Goal: Information Seeking & Learning: Understand process/instructions

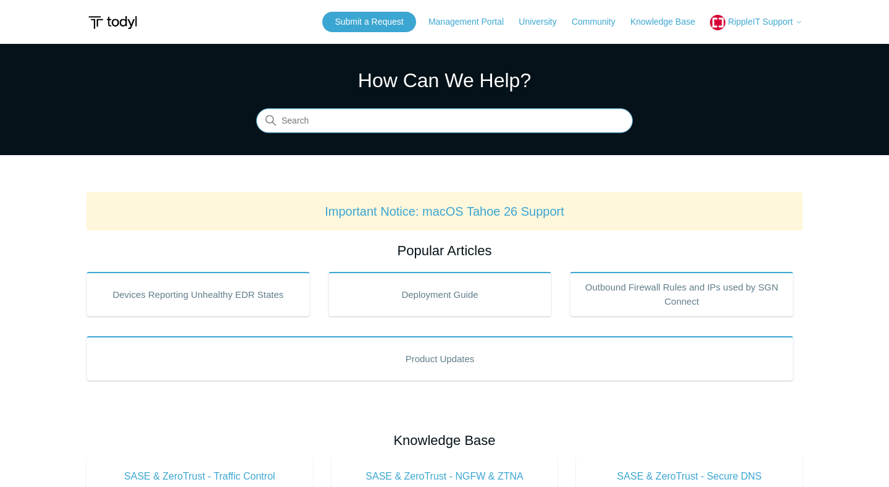
click at [399, 128] on input "Search" at bounding box center [444, 121] width 377 height 25
type input "content filter allow"
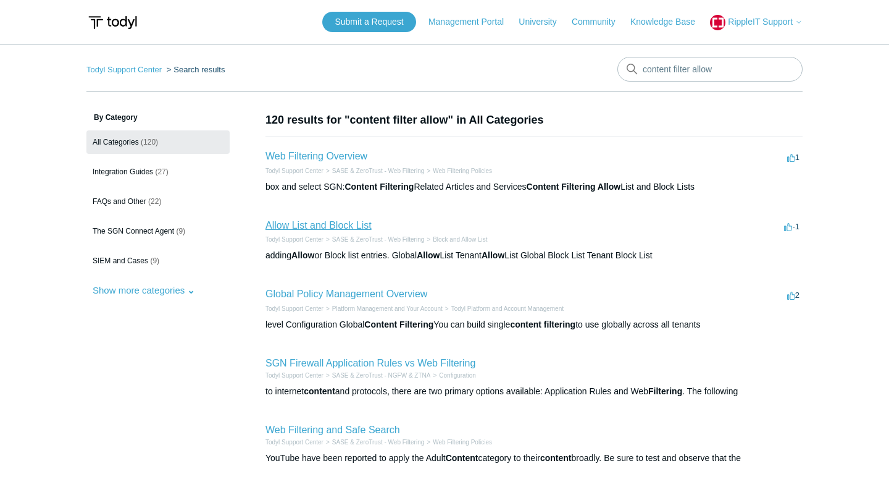
click at [324, 220] on link "Allow List and Block List" at bounding box center [319, 225] width 106 height 10
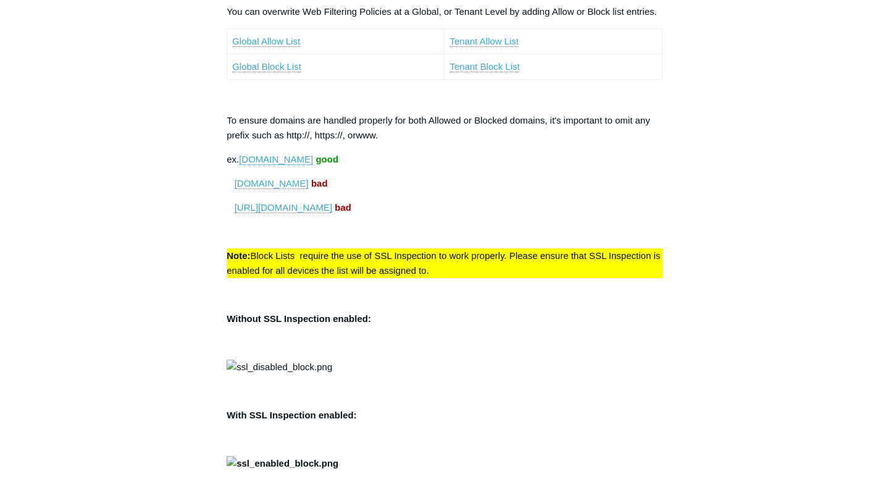
scroll to position [115, 0]
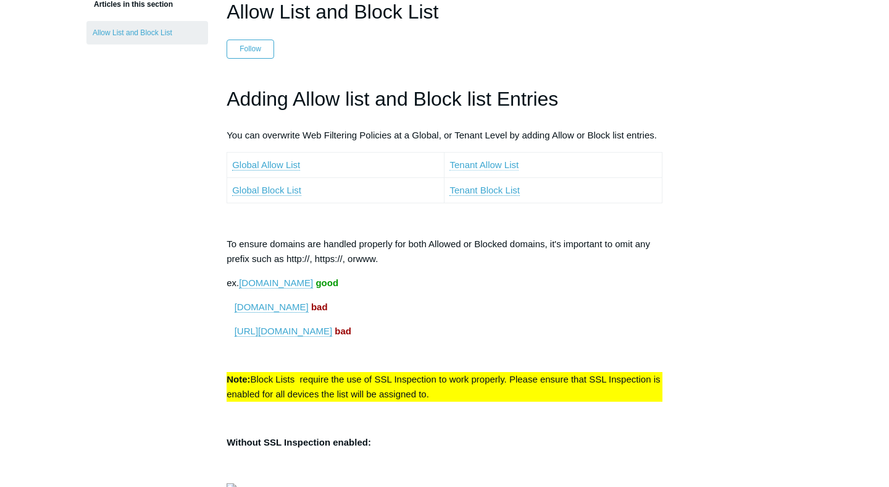
click at [485, 160] on link "Tenant Allow List" at bounding box center [484, 164] width 69 height 11
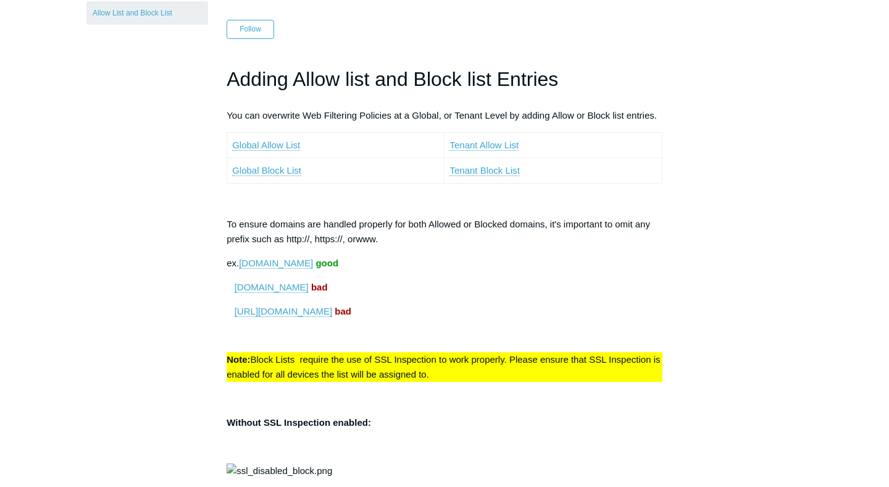
scroll to position [133, 0]
